Goal: Information Seeking & Learning: Learn about a topic

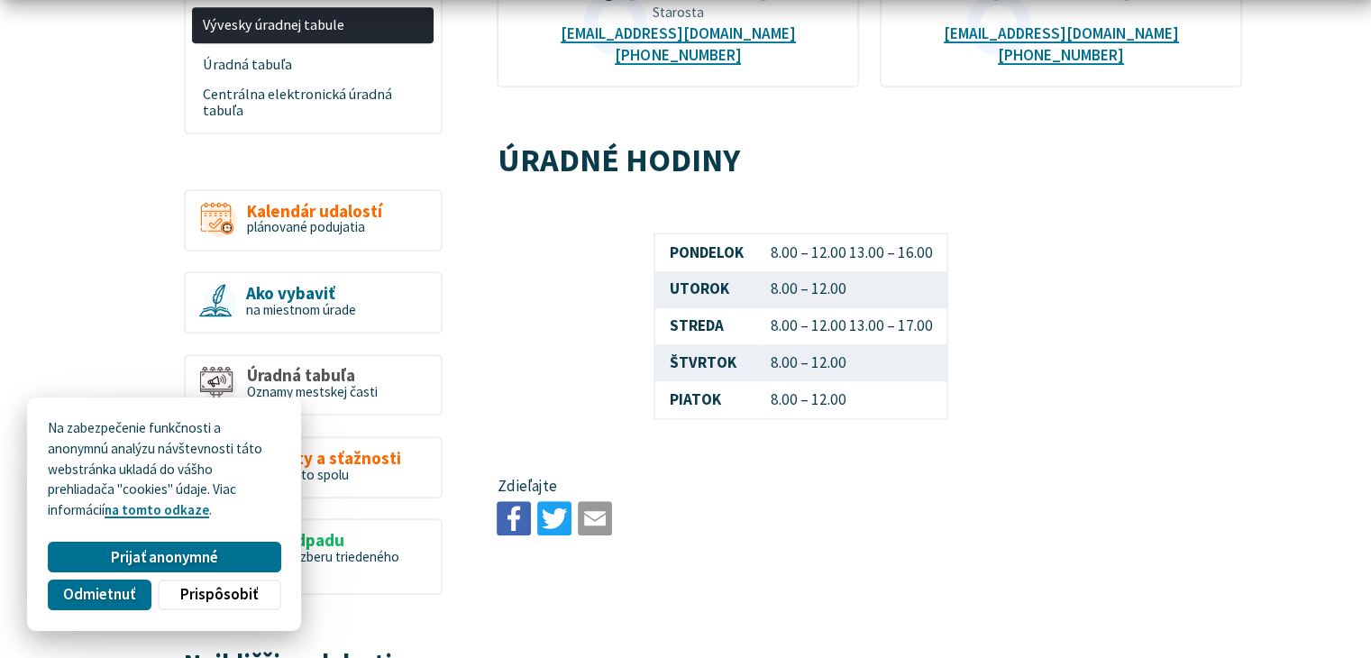
scroll to position [979, 0]
click at [306, 200] on span "Kalendár udalostí" at bounding box center [314, 209] width 135 height 19
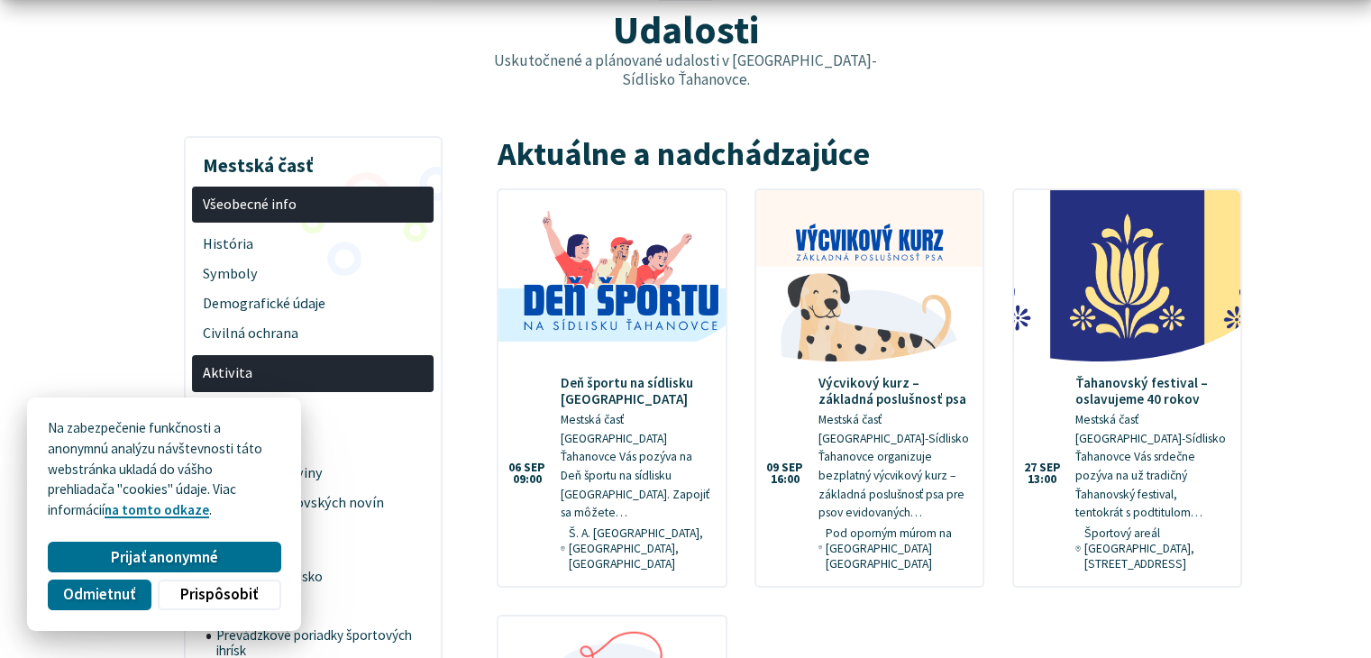
scroll to position [227, 0]
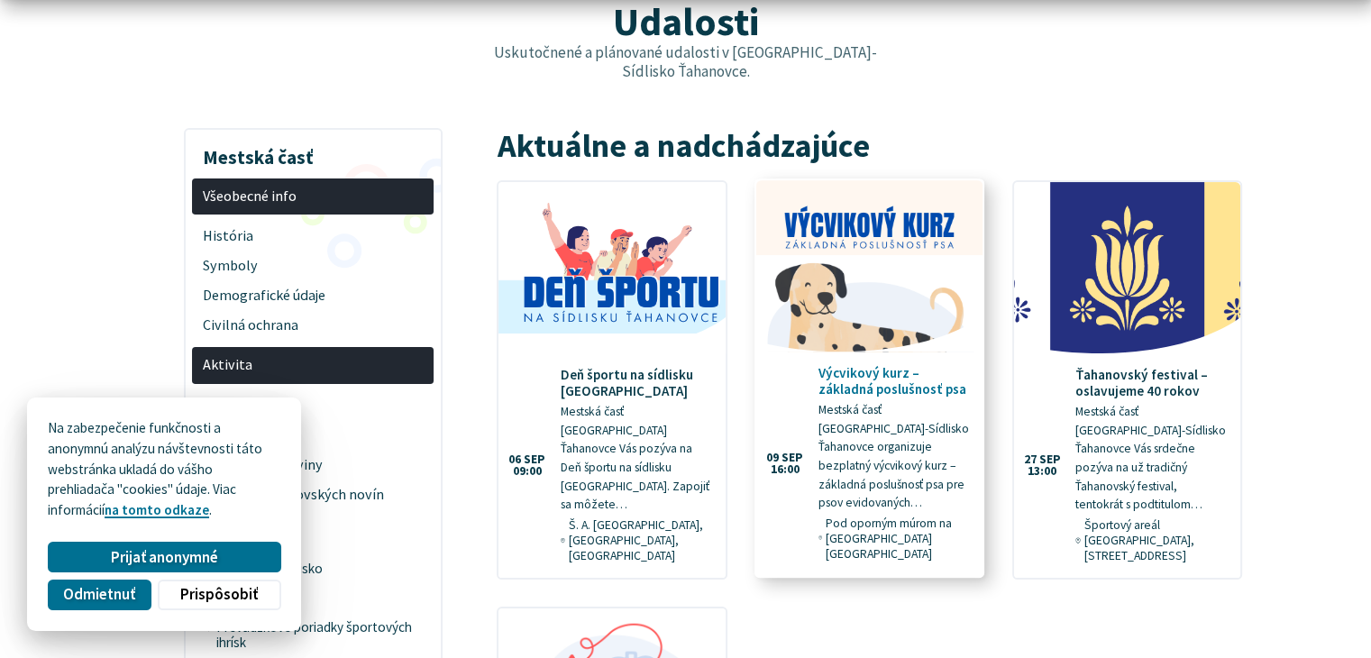
click at [849, 300] on img at bounding box center [869, 266] width 260 height 197
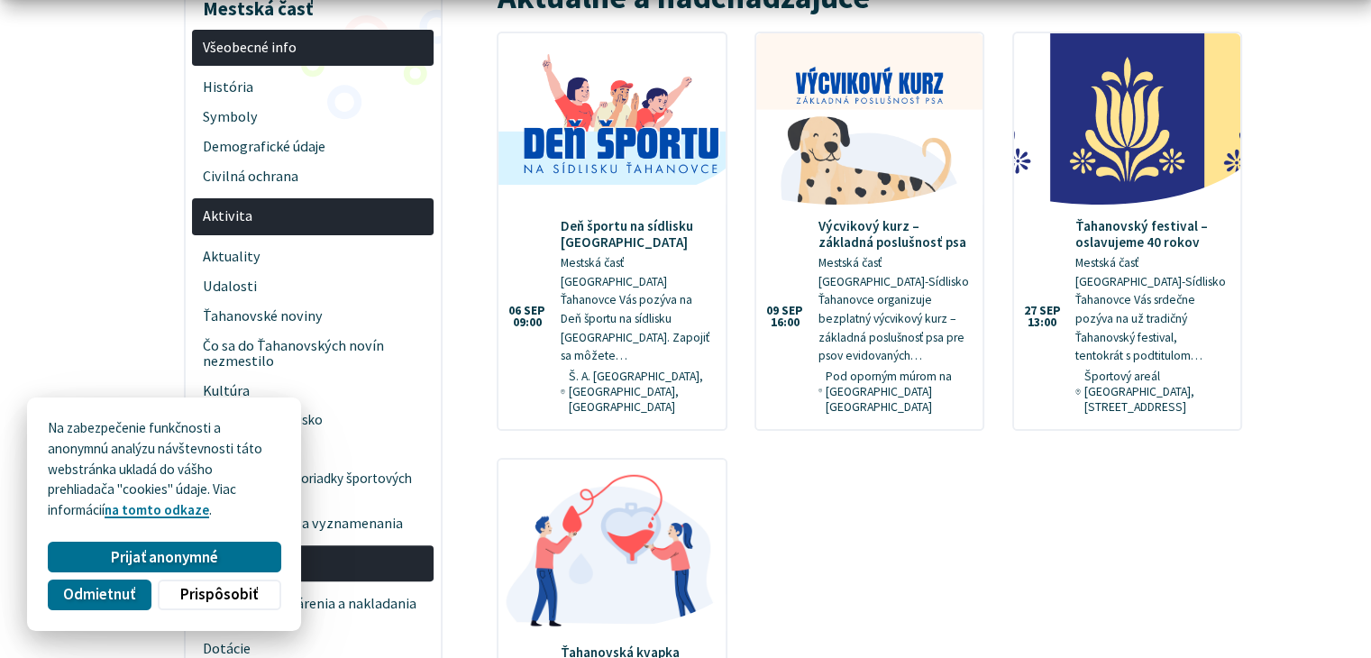
scroll to position [430, 0]
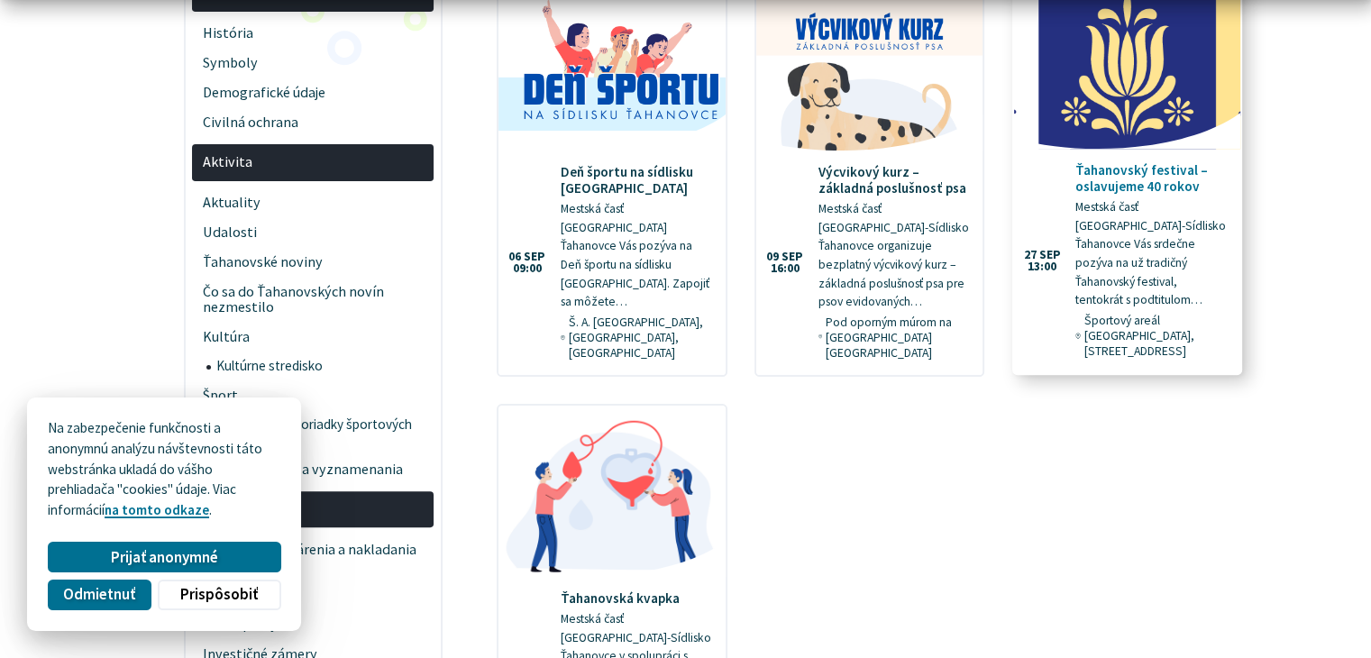
click at [1101, 65] on img at bounding box center [1127, 63] width 260 height 197
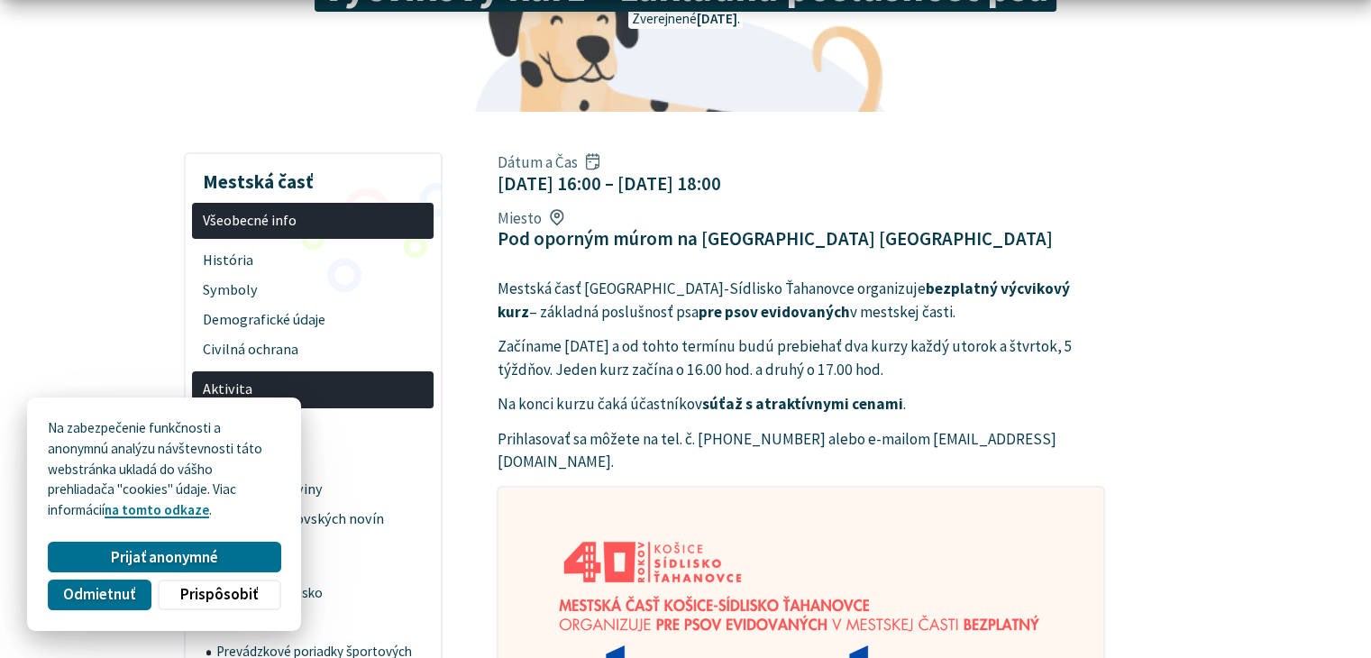
scroll to position [312, 0]
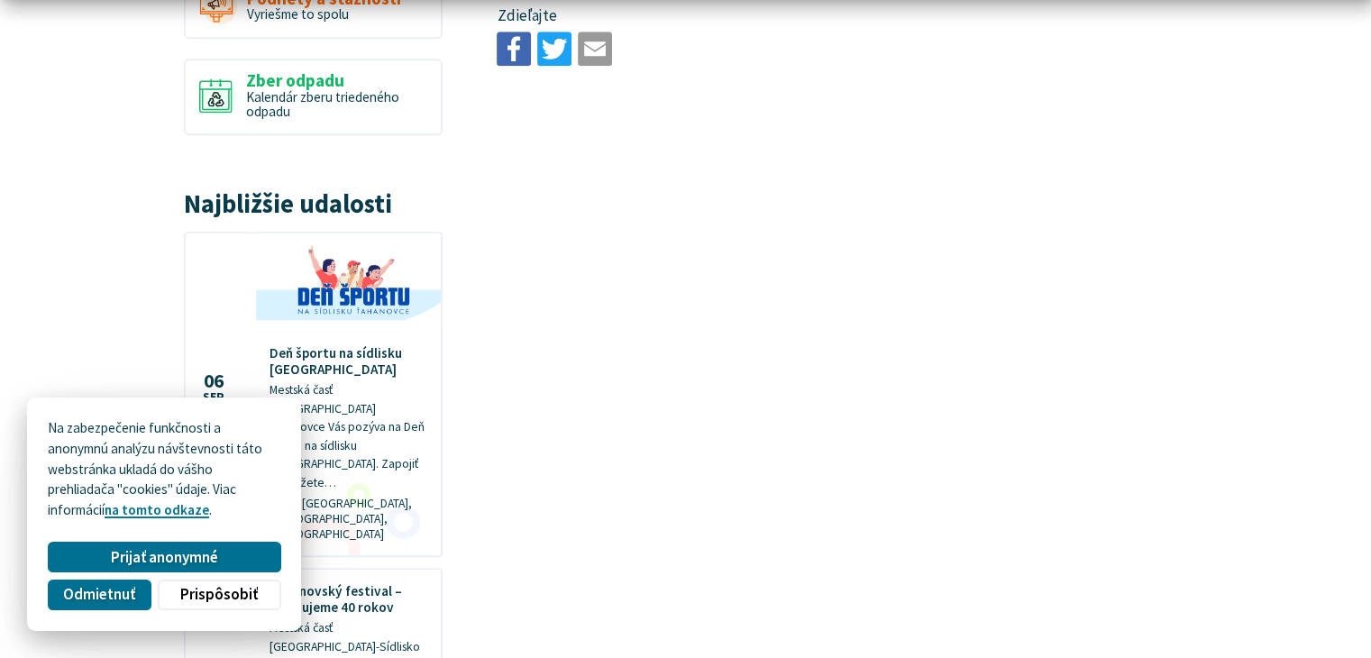
scroll to position [1575, 0]
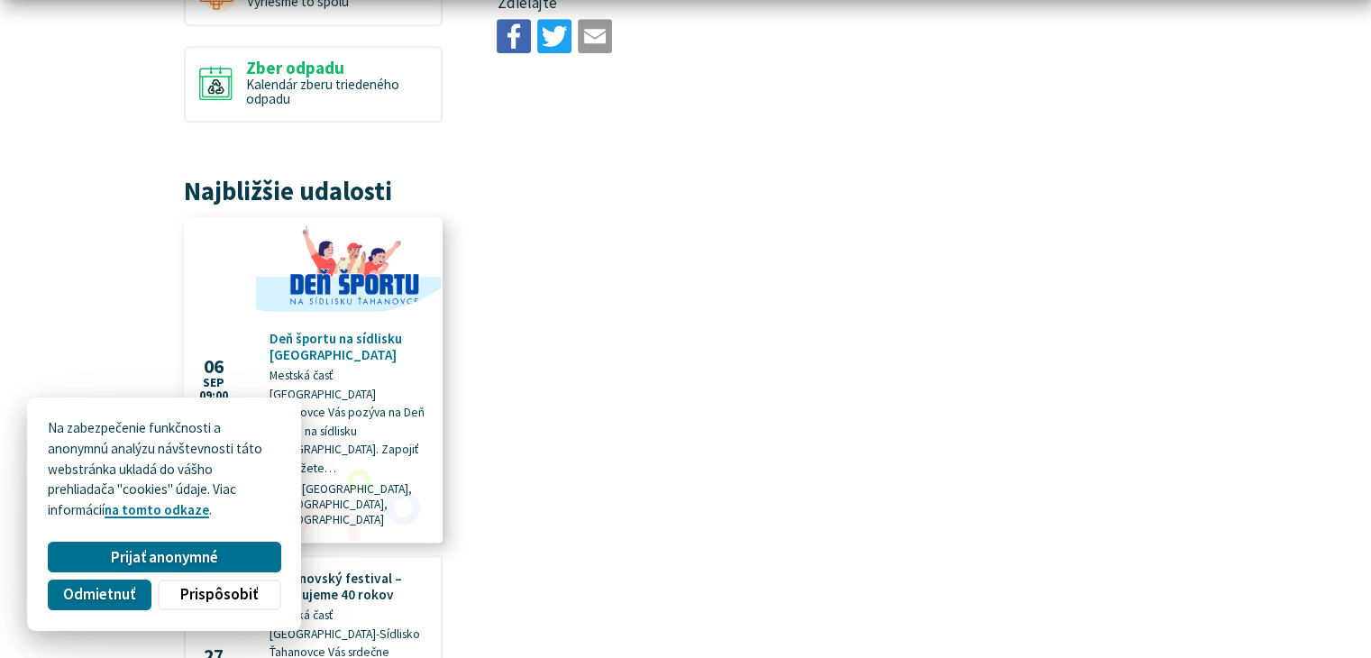
click at [376, 287] on img at bounding box center [348, 268] width 213 height 113
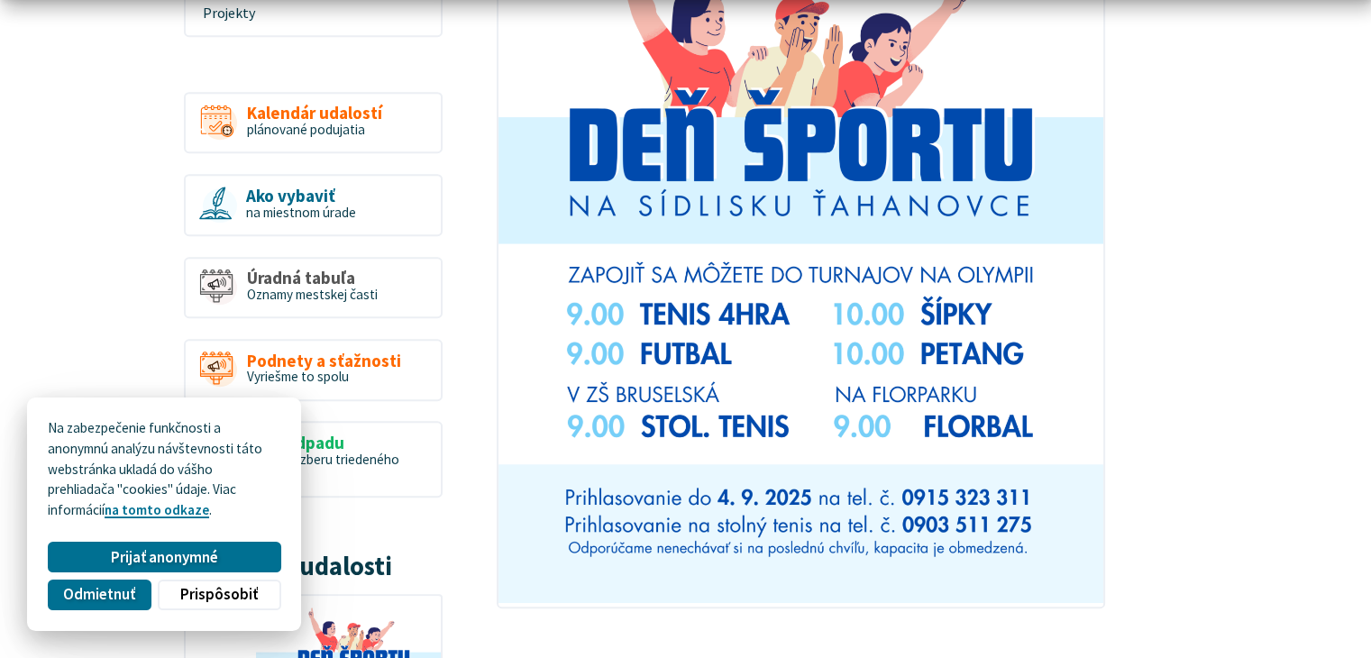
scroll to position [1196, 0]
